Goal: Transaction & Acquisition: Book appointment/travel/reservation

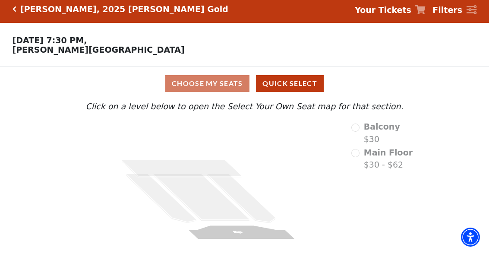
scroll to position [1, 0]
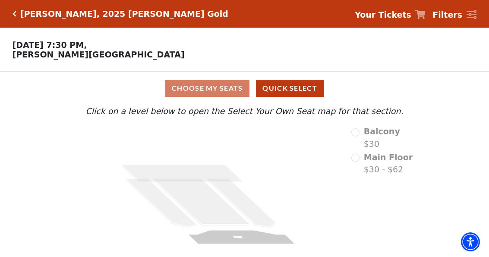
click at [251, 210] on icon at bounding box center [241, 203] width 69 height 48
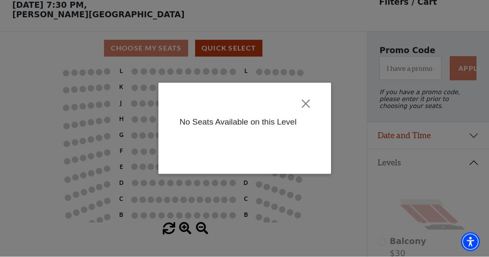
scroll to position [40, 0]
click at [303, 101] on button "Close" at bounding box center [305, 104] width 16 height 16
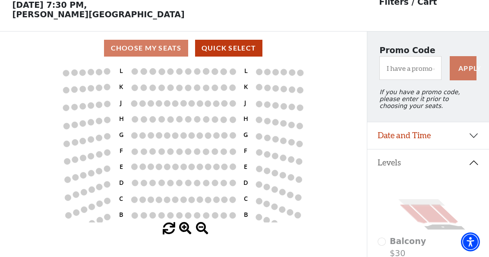
click at [157, 167] on circle at bounding box center [159, 166] width 6 height 6
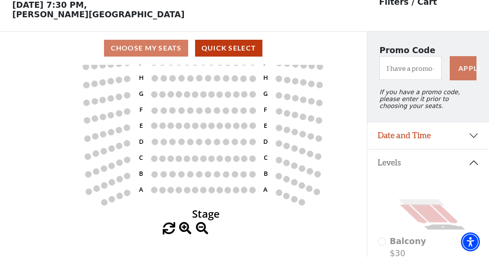
click at [101, 136] on circle at bounding box center [103, 134] width 6 height 6
click at [163, 47] on div "Choose My Seats Quick Select" at bounding box center [183, 48] width 367 height 17
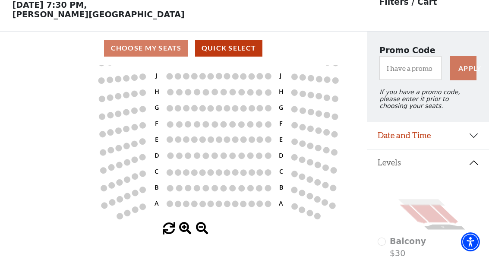
click at [179, 203] on circle at bounding box center [178, 204] width 6 height 6
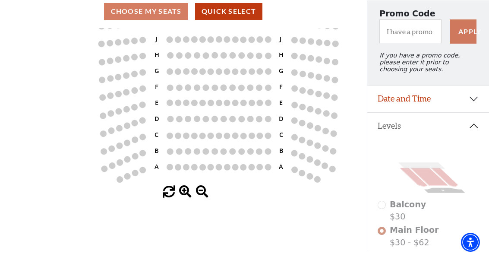
scroll to position [77, 0]
click at [198, 133] on icon "Stage L K J H G F E D C B A L K J H G F E D C B A" at bounding box center [183, 106] width 330 height 157
click at [392, 99] on button "Date and Time" at bounding box center [428, 98] width 122 height 27
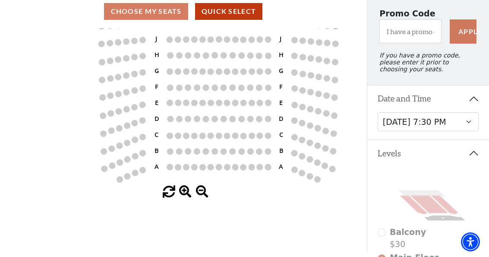
click at [384, 158] on button "Levels" at bounding box center [428, 153] width 122 height 27
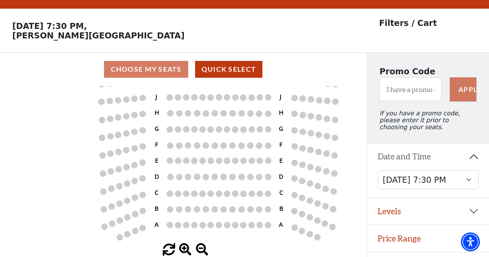
scroll to position [19, 0]
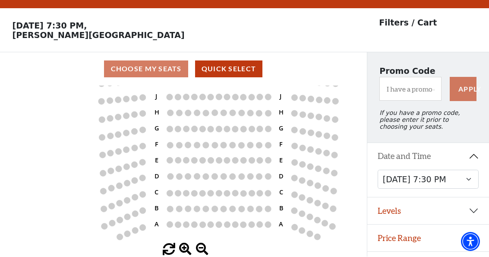
click at [396, 238] on button "Price Range" at bounding box center [428, 237] width 122 height 27
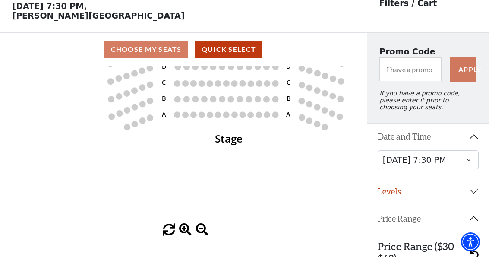
scroll to position [0, 7]
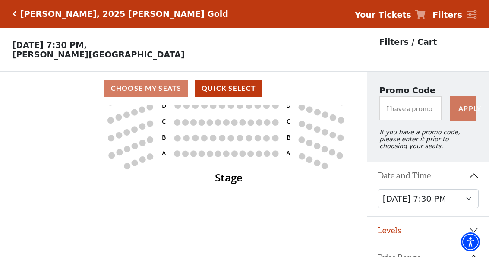
click at [214, 89] on button "Quick Select" at bounding box center [229, 88] width 68 height 17
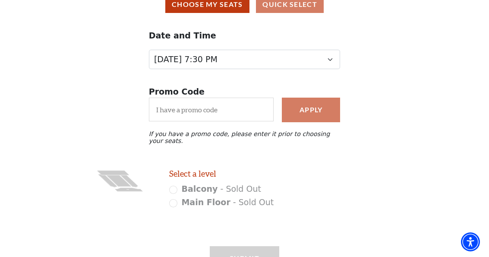
scroll to position [80, 0]
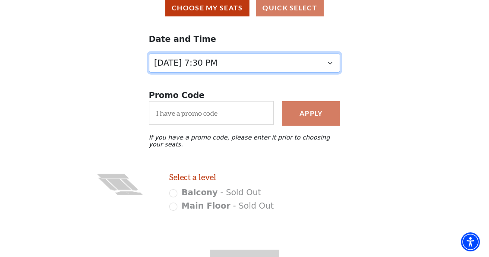
click at [332, 63] on select "[DATE] 7:30 PM [DATE] 7:30 PM" at bounding box center [244, 62] width 191 height 19
select select "6500"
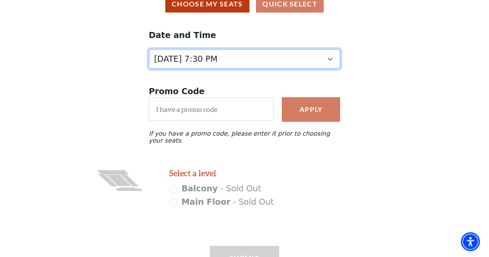
scroll to position [91, 0]
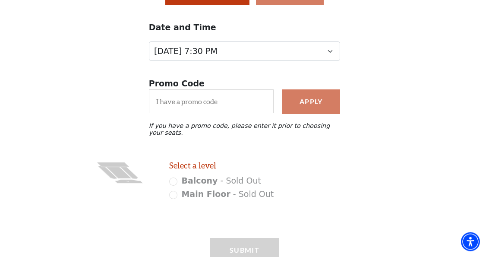
click at [178, 168] on h2 "Select a level" at bounding box center [224, 166] width 110 height 10
click at [119, 175] on icon at bounding box center [118, 172] width 25 height 12
click at [228, 253] on div "Submit" at bounding box center [244, 262] width 69 height 49
click at [122, 178] on icon at bounding box center [118, 172] width 25 height 12
click at [124, 178] on icon at bounding box center [118, 172] width 25 height 12
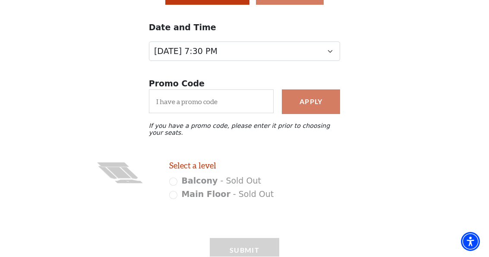
click at [127, 178] on icon at bounding box center [118, 172] width 25 height 12
click at [128, 187] on icon "Stage" at bounding box center [122, 195] width 69 height 69
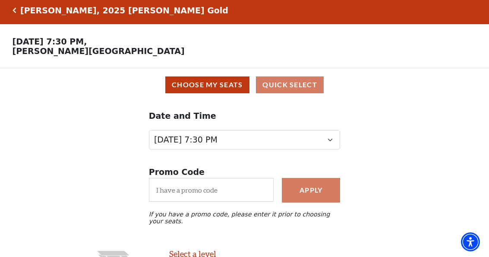
scroll to position [0, 0]
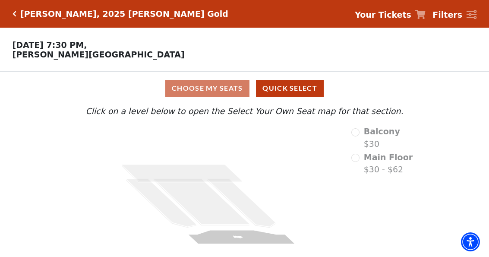
scroll to position [1, 0]
click at [151, 203] on icon at bounding box center [161, 203] width 71 height 48
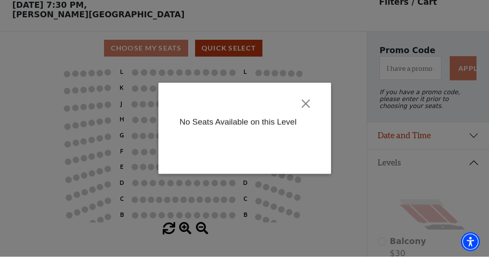
scroll to position [40, 0]
click at [307, 102] on button "Close" at bounding box center [305, 104] width 16 height 16
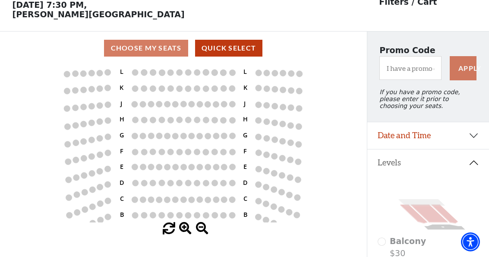
click at [134, 52] on div "Choose My Seats Quick Select" at bounding box center [183, 48] width 367 height 17
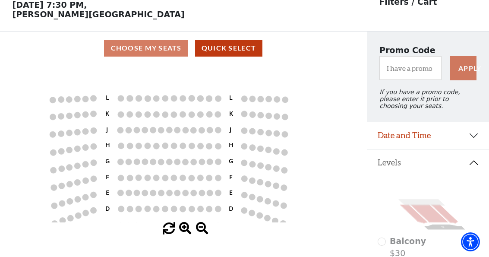
click at [417, 205] on icon at bounding box center [421, 202] width 47 height 6
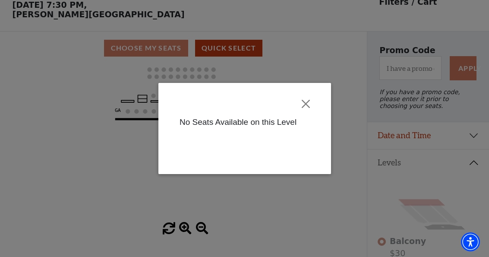
click at [301, 105] on button "Close" at bounding box center [305, 104] width 16 height 16
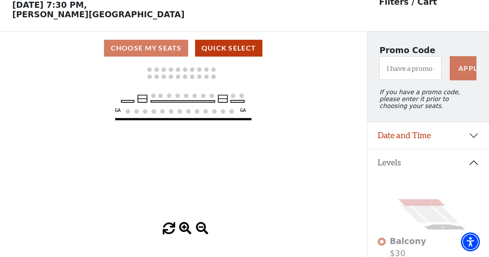
click at [141, 99] on rect at bounding box center [142, 98] width 9 height 7
click at [220, 49] on button "Quick Select" at bounding box center [229, 48] width 68 height 17
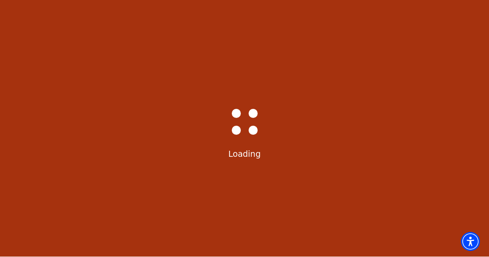
scroll to position [0, 0]
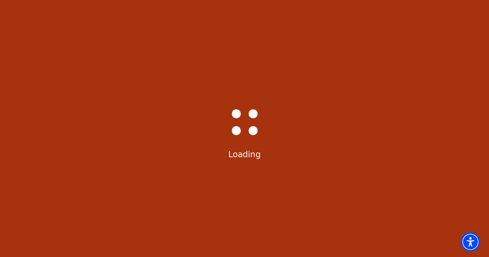
select select "6501"
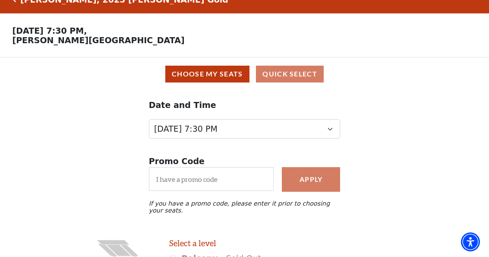
scroll to position [0, 0]
